Goal: Information Seeking & Learning: Learn about a topic

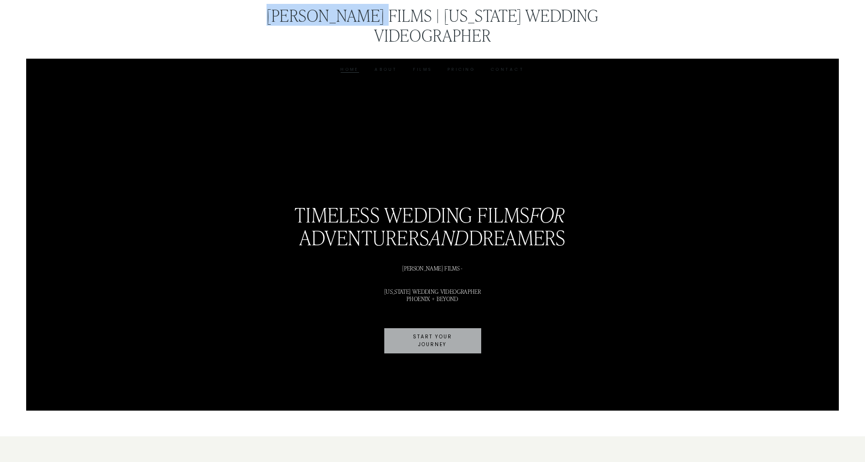
drag, startPoint x: 236, startPoint y: 16, endPoint x: 353, endPoint y: 18, distance: 117.3
click at [353, 18] on div "[PERSON_NAME] Films | [US_STATE] Wedding Videographer" at bounding box center [432, 25] width 407 height 40
copy link "J Nelson Films"
click at [510, 17] on link "[PERSON_NAME] Films | [US_STATE] Wedding Videographer" at bounding box center [433, 25] width 332 height 42
click at [380, 64] on div "Home About Films Pricing Contact" at bounding box center [432, 68] width 407 height 9
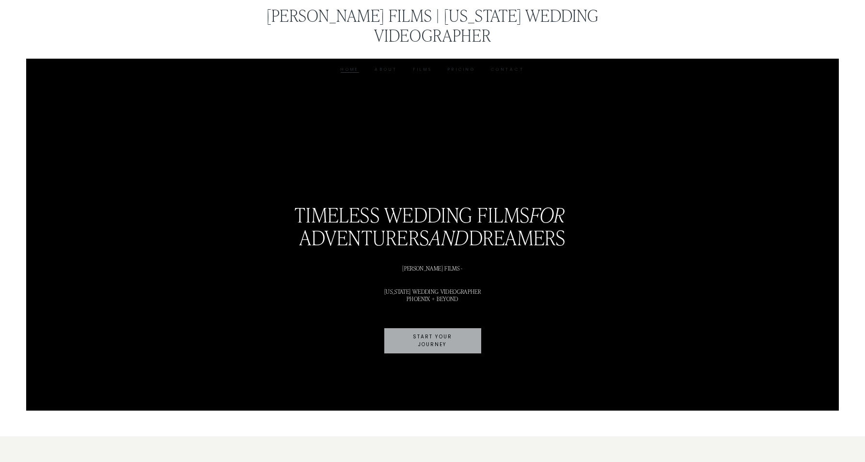
click at [382, 66] on link "About" at bounding box center [386, 69] width 23 height 7
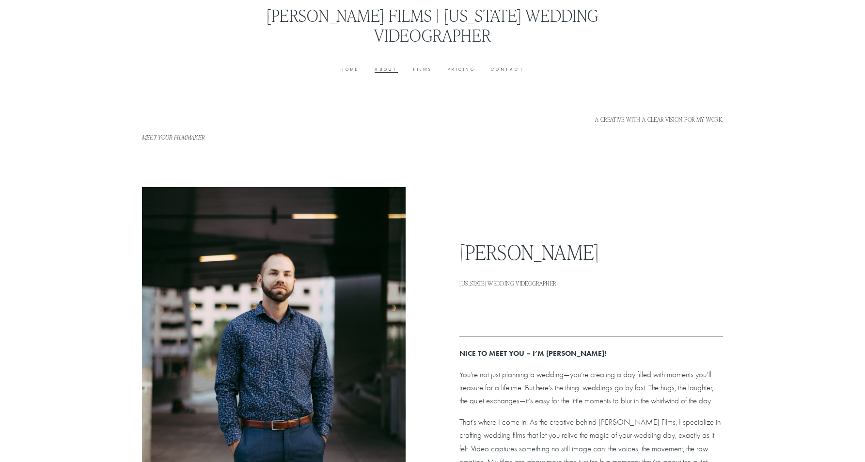
click at [509, 66] on link "Contact" at bounding box center [507, 69] width 33 height 7
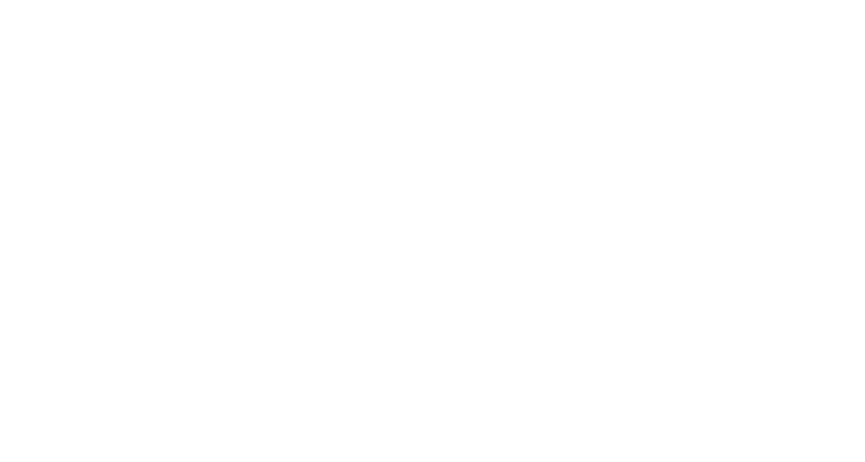
scroll to position [2316, 0]
type input "*****"
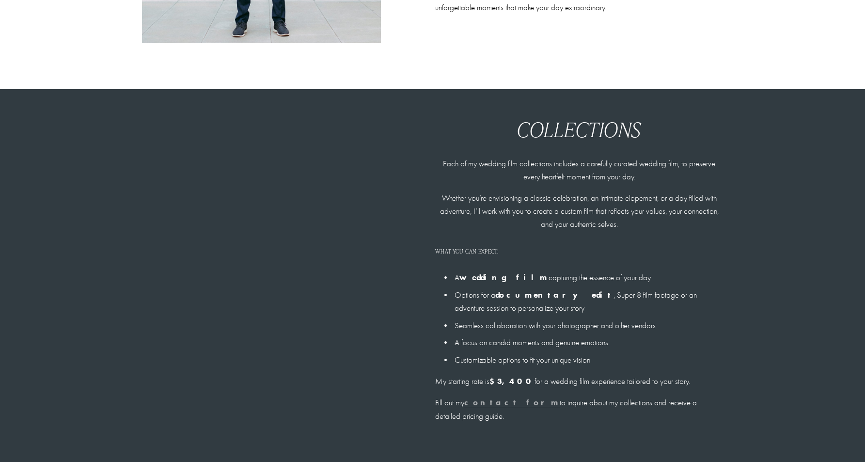
scroll to position [710, 0]
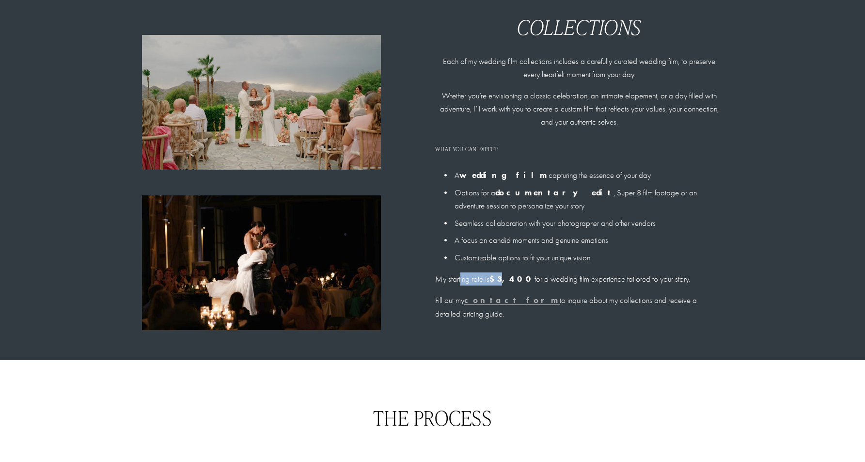
drag, startPoint x: 462, startPoint y: 284, endPoint x: 505, endPoint y: 283, distance: 43.2
click at [503, 283] on p "My starting rate is $3,400 for a wedding film experience tailored to your story." at bounding box center [579, 278] width 288 height 13
click at [525, 280] on p "My starting rate is $3,400 for a wedding film experience tailored to your story." at bounding box center [579, 278] width 288 height 13
drag, startPoint x: 493, startPoint y: 281, endPoint x: 519, endPoint y: 280, distance: 26.2
click at [519, 280] on p "My starting rate is $3,400 for a wedding film experience tailored to your story." at bounding box center [579, 278] width 288 height 13
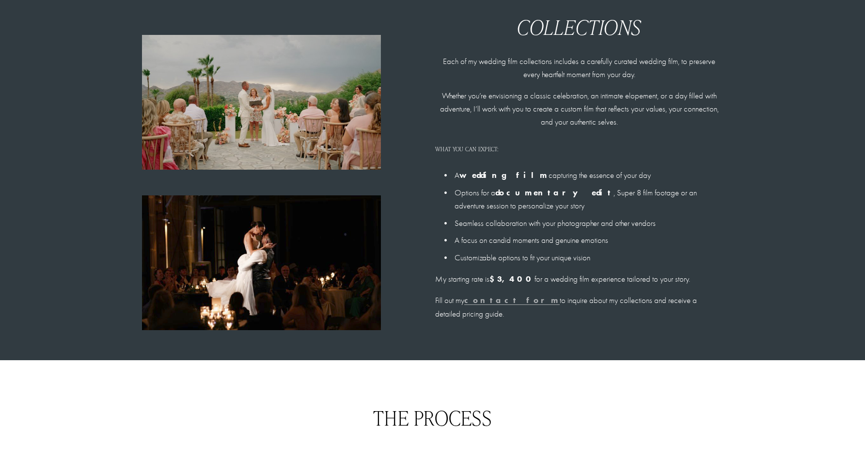
drag, startPoint x: 535, startPoint y: 282, endPoint x: 569, endPoint y: 281, distance: 34.4
click at [576, 281] on p "My starting rate is $3,400 for a wedding film experience tailored to your story." at bounding box center [579, 278] width 288 height 13
drag, startPoint x: 549, startPoint y: 280, endPoint x: 682, endPoint y: 278, distance: 132.8
click at [682, 278] on p "My starting rate is $3,400 for a wedding film experience tailored to your story." at bounding box center [579, 278] width 288 height 13
drag, startPoint x: 433, startPoint y: 303, endPoint x: 586, endPoint y: 312, distance: 153.0
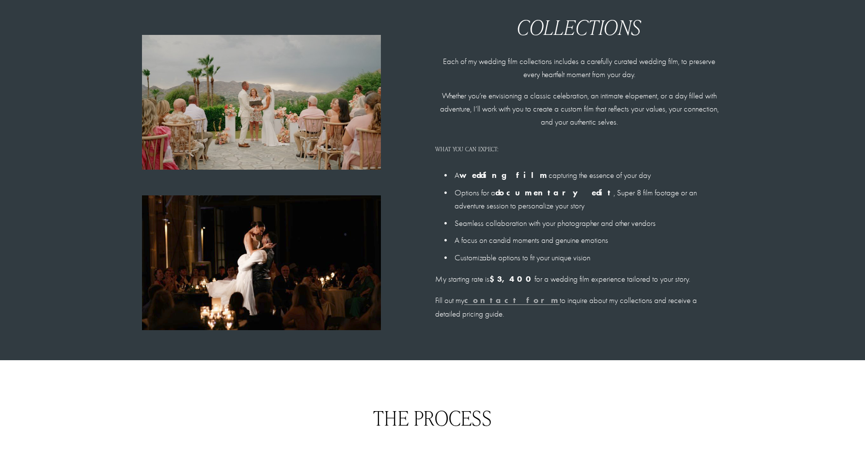
click at [586, 312] on div "Collections Each of my wedding film collections includes a carefully curated we…" at bounding box center [432, 174] width 865 height 316
click at [586, 312] on p "Fill out my contact form to inquire about my collections and receive a detailed…" at bounding box center [579, 307] width 288 height 26
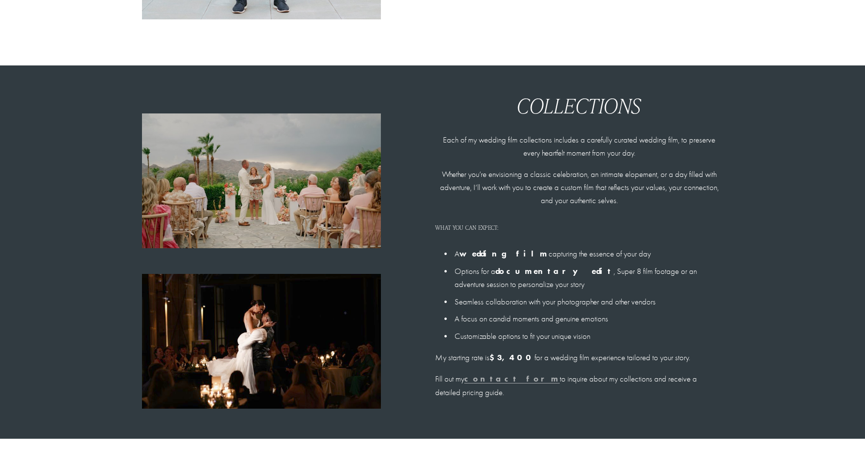
scroll to position [561, 0]
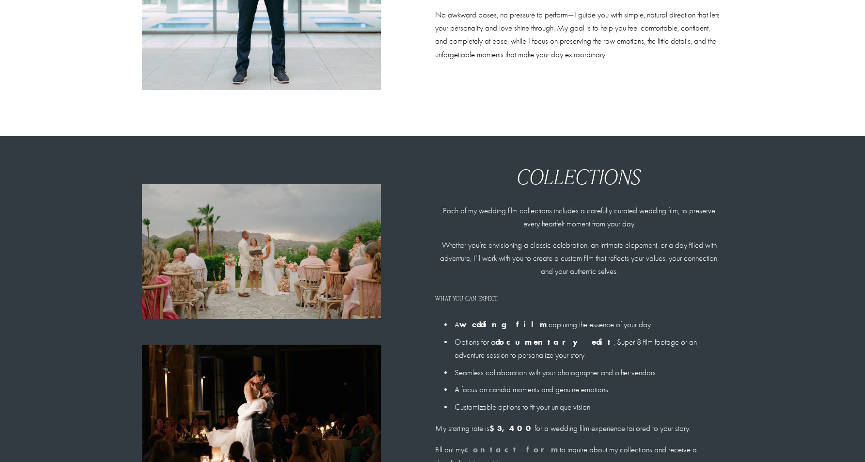
drag, startPoint x: 449, startPoint y: 346, endPoint x: 430, endPoint y: 214, distance: 132.9
click at [430, 214] on div "Collections Each of my wedding film collections includes a carefully curated we…" at bounding box center [432, 323] width 865 height 316
click at [430, 213] on div "Collections Each of my wedding film collections includes a carefully curated we…" at bounding box center [432, 323] width 865 height 316
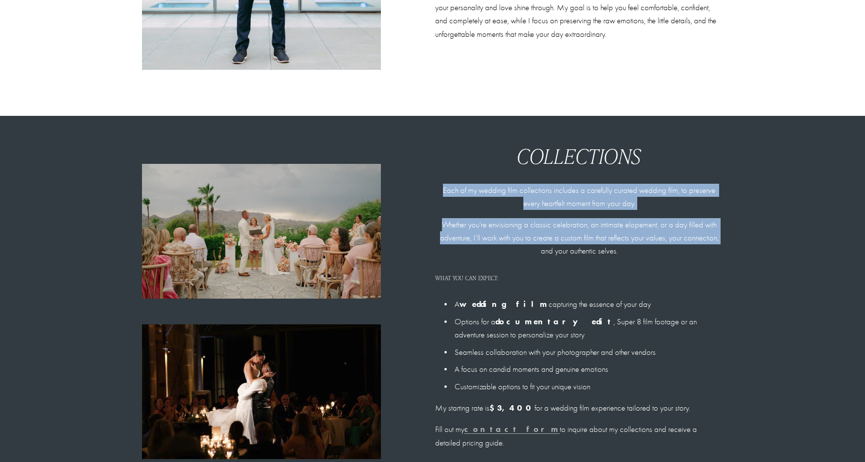
scroll to position [724, 0]
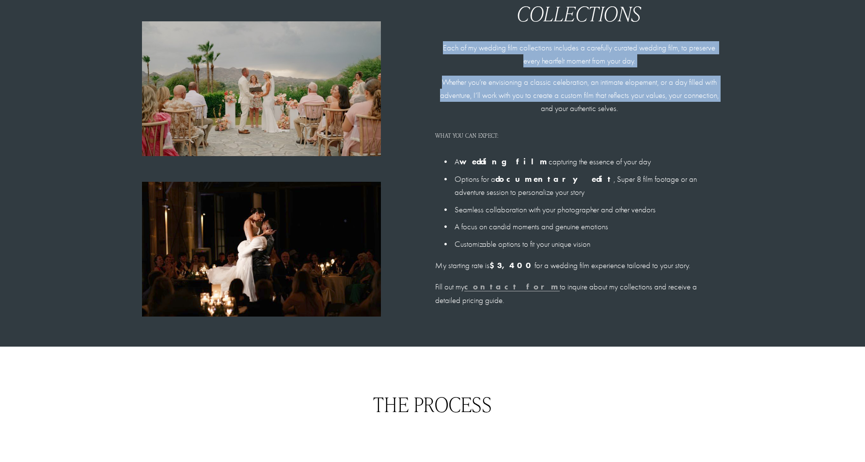
drag, startPoint x: 435, startPoint y: 207, endPoint x: 468, endPoint y: 307, distance: 105.3
click at [468, 307] on div "Collections Each of my wedding film collections includes a carefully curated we…" at bounding box center [432, 160] width 865 height 316
click at [468, 306] on p "Fill out my contact form to inquire about my collections and receive a detailed…" at bounding box center [579, 293] width 288 height 26
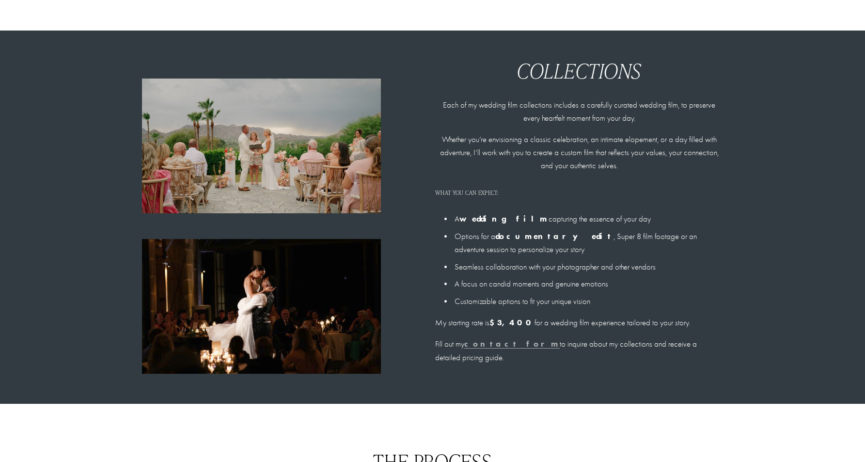
scroll to position [617, 0]
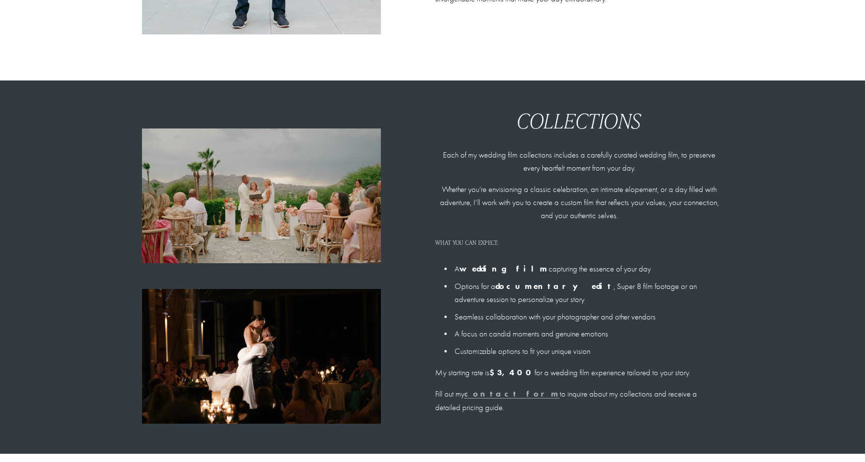
drag, startPoint x: 470, startPoint y: 306, endPoint x: 423, endPoint y: 158, distance: 156.1
click at [423, 158] on div "Collections Each of my wedding film collections includes a carefully curated we…" at bounding box center [432, 267] width 865 height 316
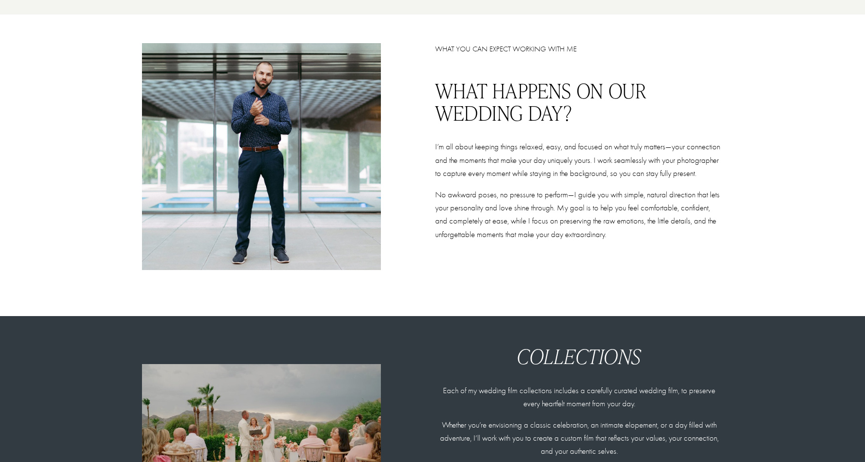
scroll to position [368, 0]
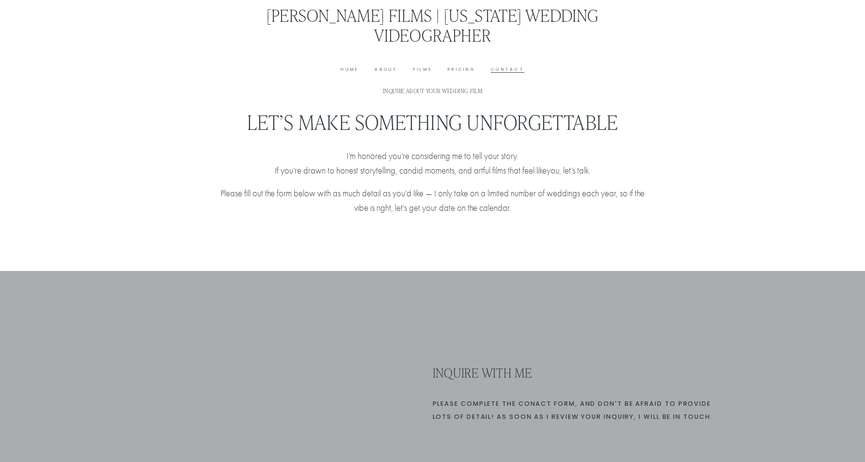
click at [342, 66] on link "Home" at bounding box center [350, 69] width 18 height 7
